Goal: Submit feedback/report problem

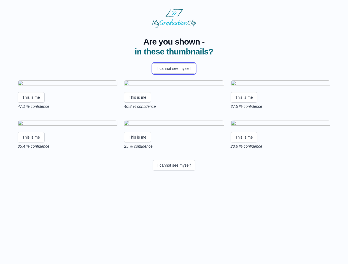
click at [174, 69] on button "I cannot see myself" at bounding box center [174, 68] width 43 height 10
click at [31, 145] on html "Are you shown - in these thumbnails? I cannot see myself This is me 47.1 % conf…" at bounding box center [174, 91] width 348 height 182
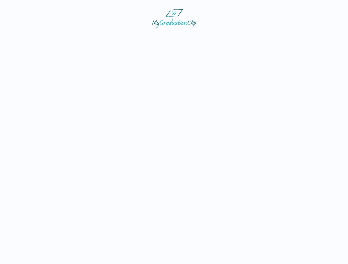
click at [138, 37] on html at bounding box center [174, 18] width 348 height 37
click at [245, 37] on html at bounding box center [174, 18] width 348 height 37
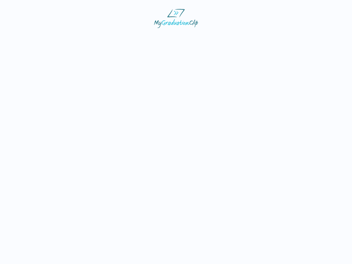
click at [31, 37] on html at bounding box center [176, 18] width 352 height 37
click at [138, 37] on html at bounding box center [176, 18] width 352 height 37
click at [245, 37] on html at bounding box center [176, 18] width 352 height 37
